Goal: Transaction & Acquisition: Purchase product/service

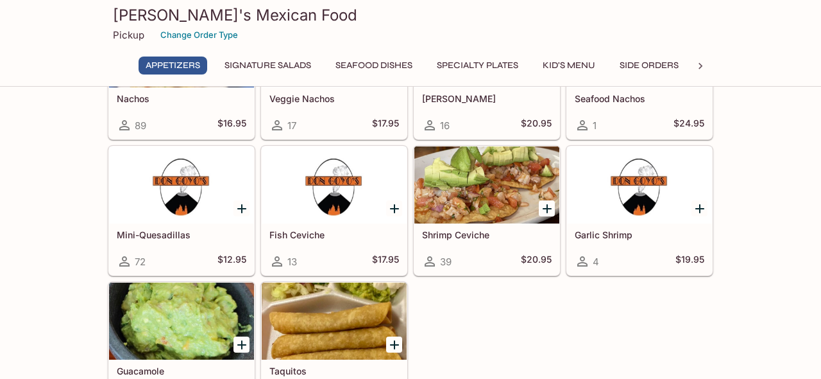
scroll to position [135, 0]
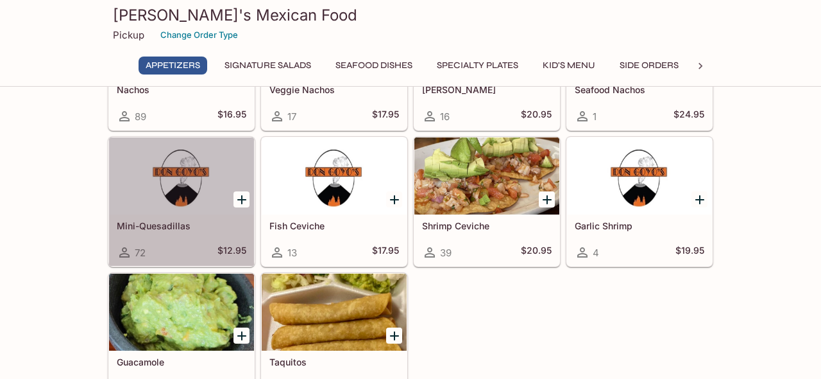
click at [184, 207] on div at bounding box center [181, 175] width 145 height 77
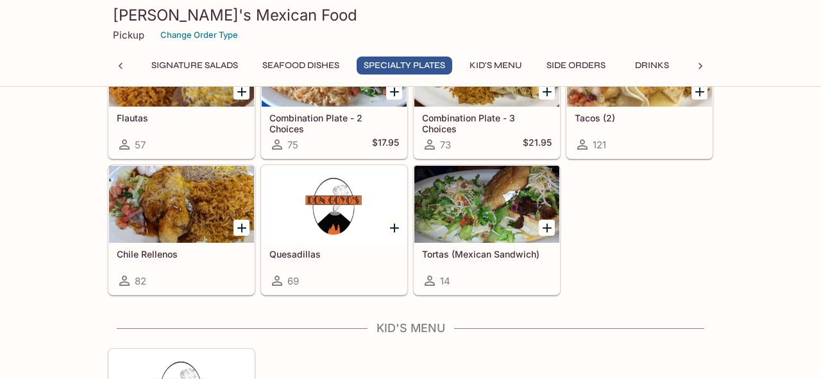
scroll to position [1553, 0]
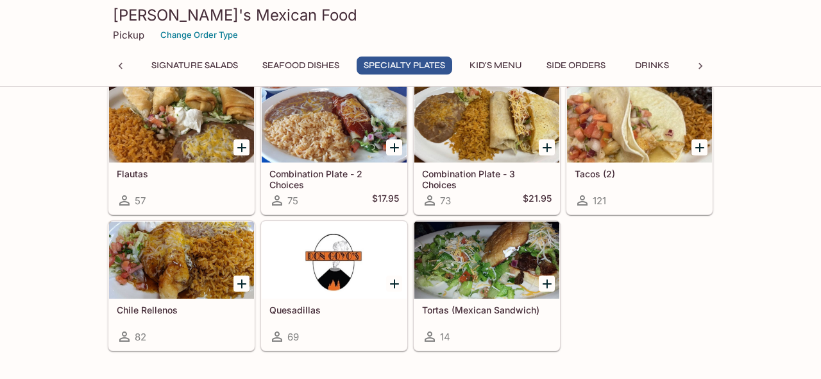
click at [757, 207] on div "Appetizers Nachos 89 $16.95 Veggie Nachos 17 $17.95 Fajita Nachos 16 $20.95 Sea…" at bounding box center [410, 91] width 821 height 3075
click at [125, 61] on icon at bounding box center [120, 66] width 13 height 13
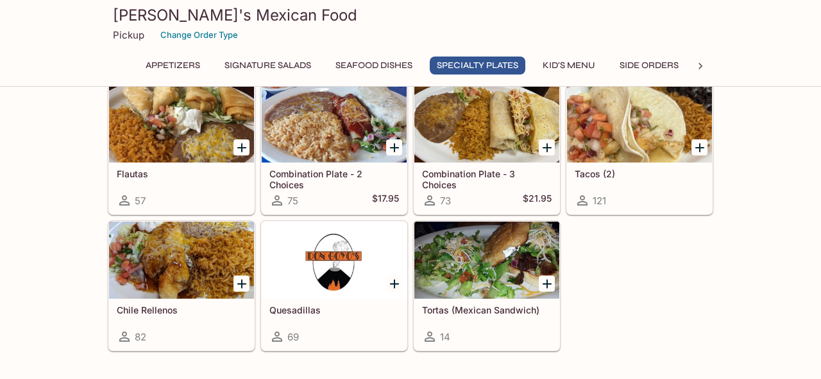
click at [172, 63] on button "Appetizers" at bounding box center [173, 65] width 69 height 18
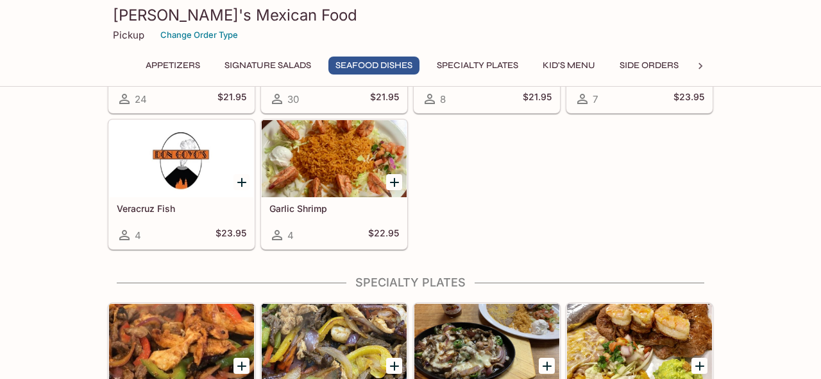
scroll to position [751, 0]
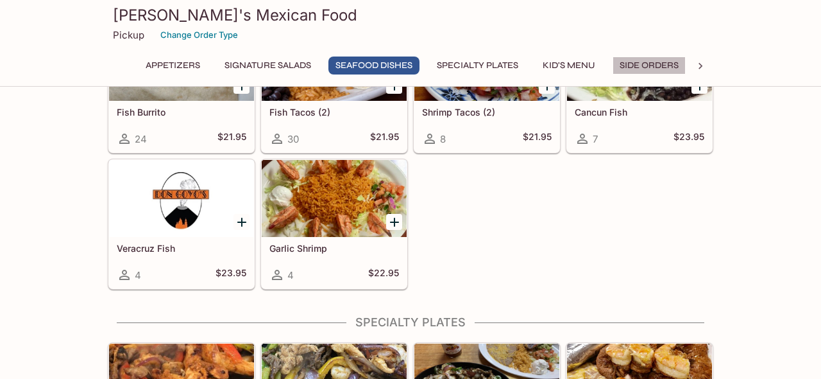
click at [648, 62] on button "Side Orders" at bounding box center [649, 65] width 73 height 18
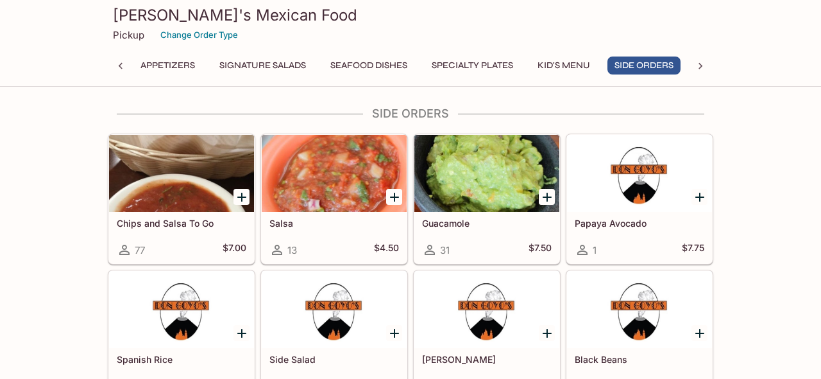
scroll to position [2005, 0]
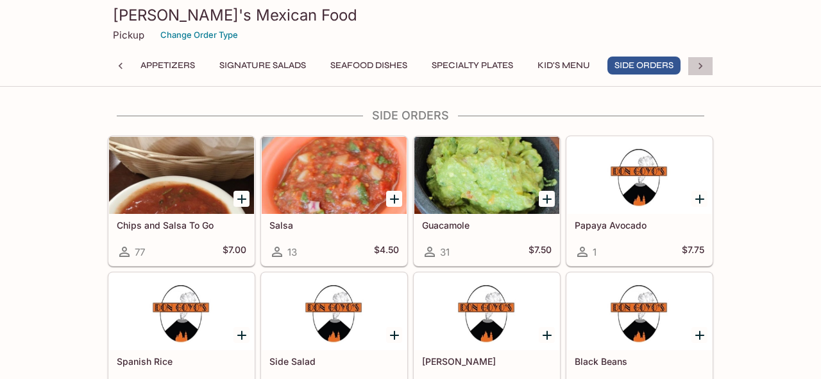
click at [701, 66] on icon at bounding box center [701, 66] width 4 height 6
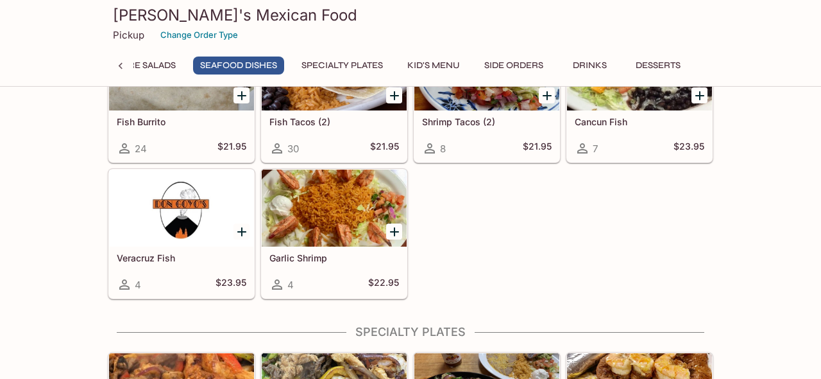
scroll to position [740, 0]
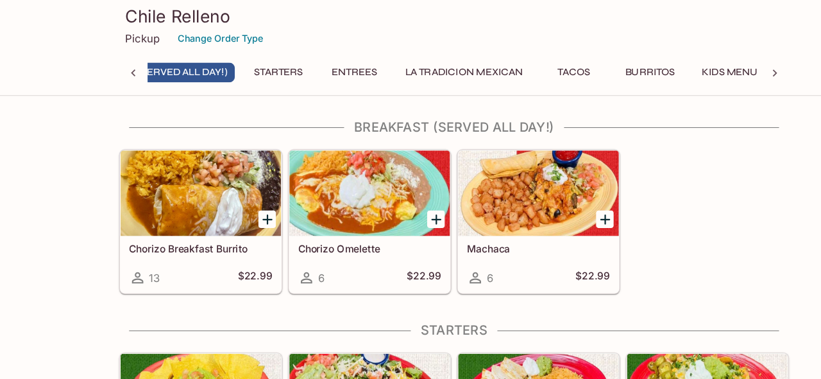
scroll to position [0, 5]
